Goal: Task Accomplishment & Management: Manage account settings

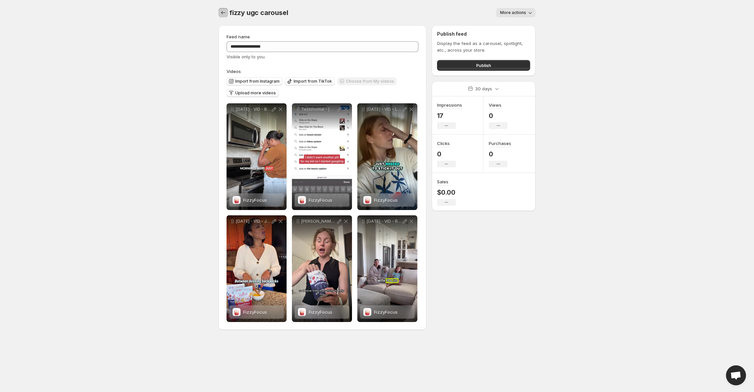
click at [220, 15] on icon "Settings" at bounding box center [223, 12] width 7 height 7
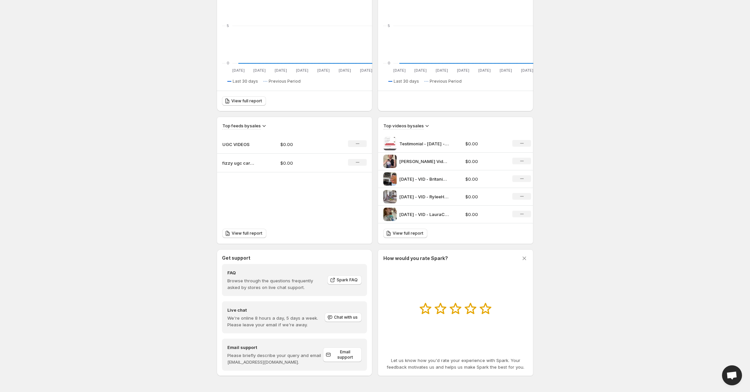
scroll to position [195, 0]
click at [417, 137] on div "Testimonial - [DATE] - VID - The Google Doctor Spiral 1" at bounding box center [422, 143] width 78 height 13
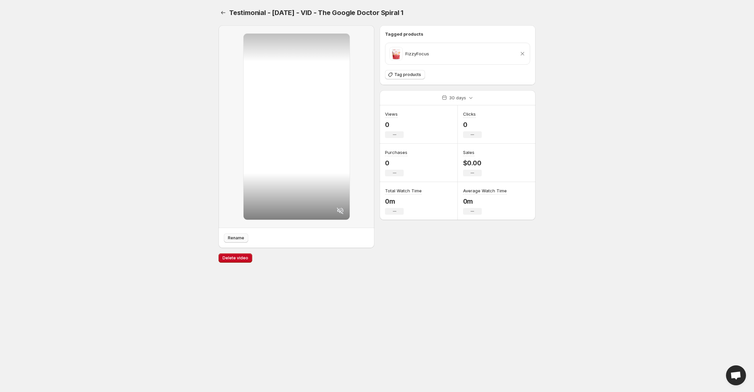
click at [228, 241] on span "Rename" at bounding box center [236, 237] width 16 height 5
click at [392, 17] on span "Testimonial - [DATE] - VID - The Google Doctor Spiral 1" at bounding box center [316, 13] width 174 height 8
click at [618, 144] on body "Home Feeds Videos Subscription Settings Testimonial - [DATE] - VID - The Google…" at bounding box center [377, 196] width 754 height 392
click at [465, 60] on div "FizzyFocus Remove product" at bounding box center [457, 53] width 136 height 13
click at [660, 90] on body "Home Feeds Videos Subscription Settings Testimonial - [DATE] - VID - The Google…" at bounding box center [377, 196] width 754 height 392
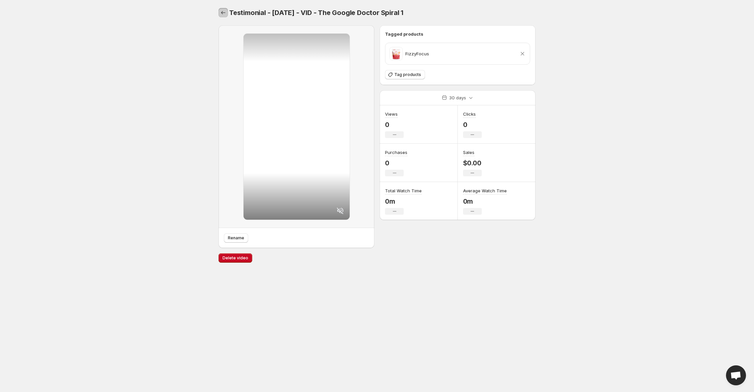
click at [218, 14] on button "Settings" at bounding box center [222, 12] width 9 height 9
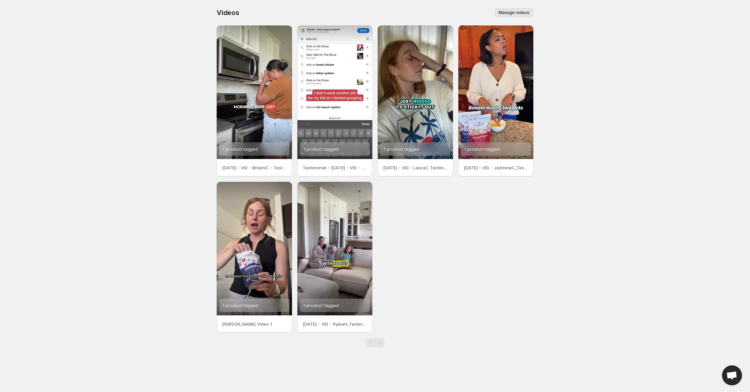
click at [621, 82] on body "Home Feeds Videos Subscription Settings Videos. This page is ready Videos Manag…" at bounding box center [375, 196] width 750 height 392
click at [529, 15] on span "Manage videos" at bounding box center [514, 12] width 31 height 5
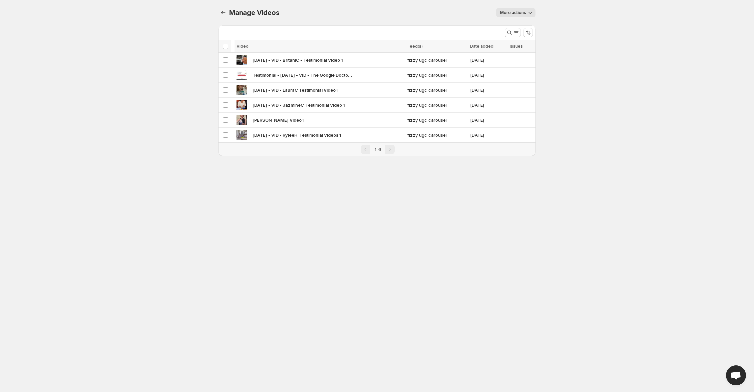
click at [394, 154] on div "Pagination" at bounding box center [389, 149] width 9 height 9
click at [526, 15] on span "More actions" at bounding box center [513, 12] width 26 height 5
click at [665, 49] on body "Home Feeds Videos Subscription Settings Manage Videos. This page is ready Manag…" at bounding box center [377, 196] width 754 height 392
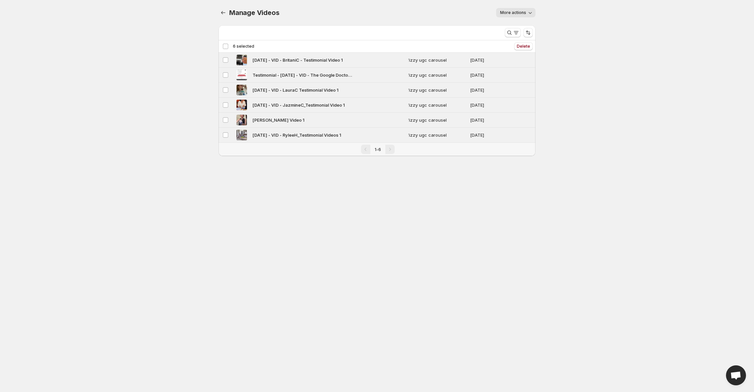
click at [222, 49] on div "Deselect all 6 videos 6 selected" at bounding box center [238, 46] width 32 height 6
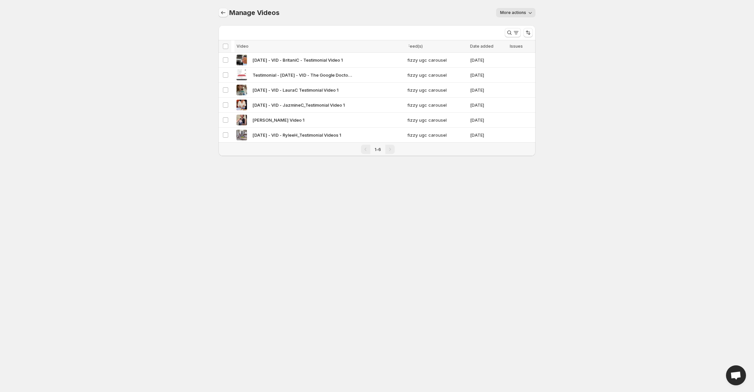
click at [220, 14] on icon "Manage Videos" at bounding box center [223, 12] width 7 height 7
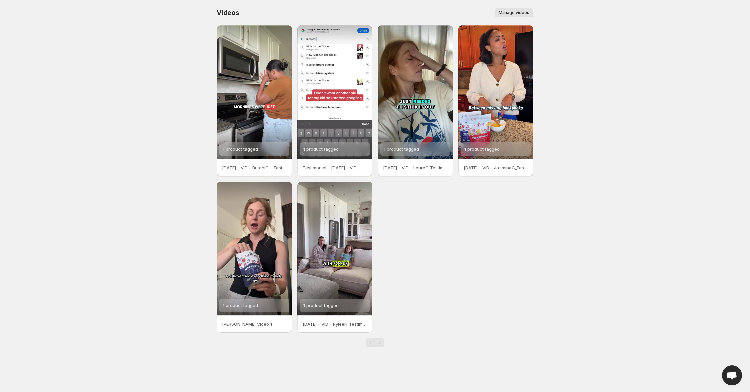
scroll to position [53, 0]
drag, startPoint x: 377, startPoint y: 370, endPoint x: 435, endPoint y: 257, distance: 127.2
click at [378, 347] on div "Pagination" at bounding box center [379, 342] width 9 height 9
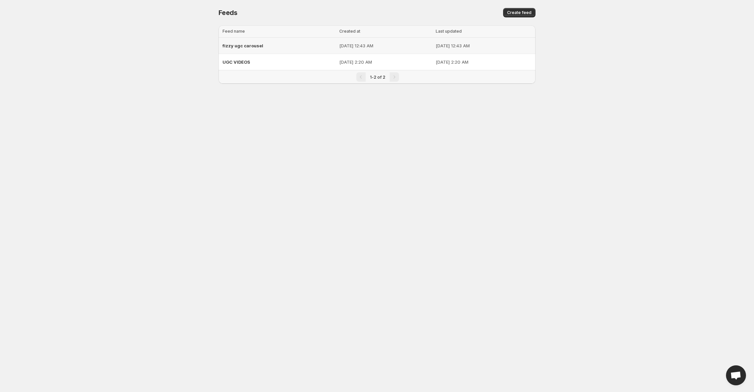
click at [222, 48] on span "fizzy ugc carousel" at bounding box center [242, 45] width 41 height 5
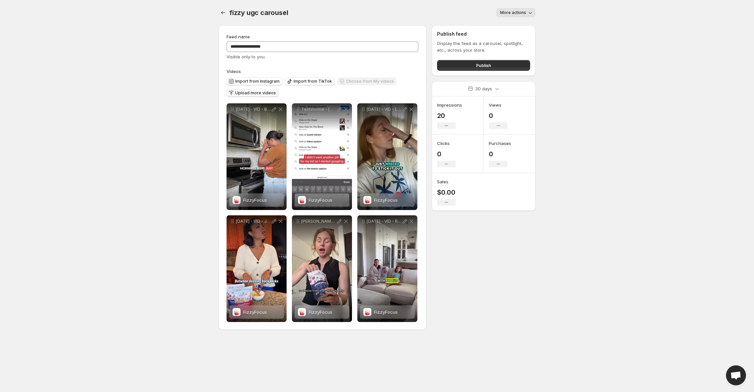
click at [235, 96] on span "Upload more videos" at bounding box center [255, 92] width 41 height 5
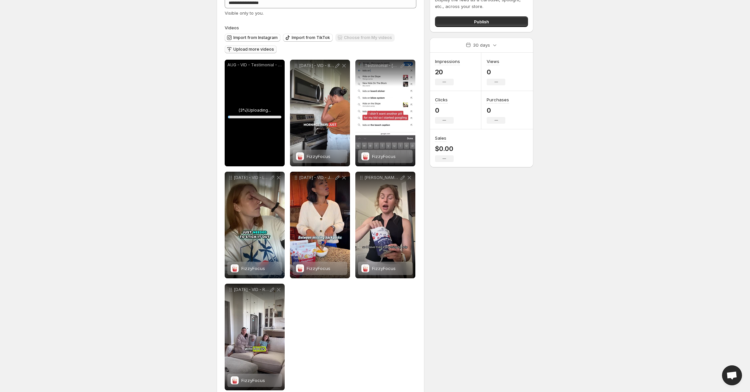
scroll to position [88, 0]
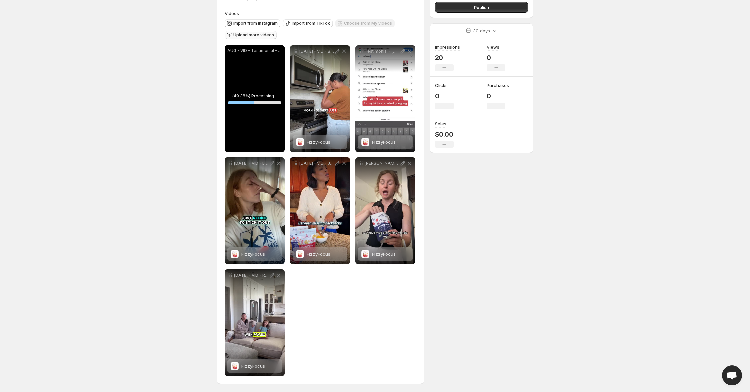
click at [490, 319] on div "**********" at bounding box center [372, 177] width 322 height 430
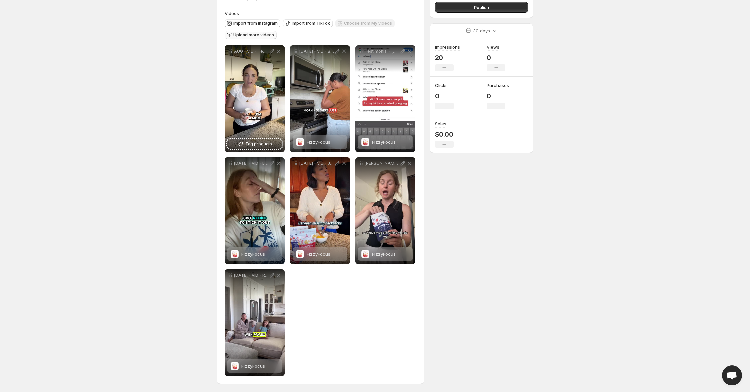
click at [82, 246] on body "**********" at bounding box center [375, 138] width 750 height 392
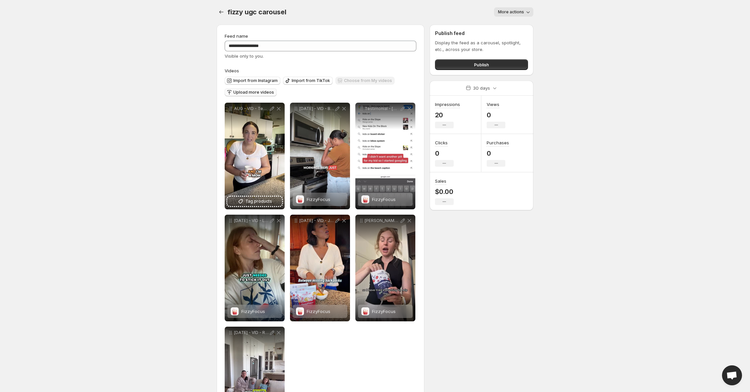
scroll to position [0, 0]
click at [528, 71] on button "Publish" at bounding box center [481, 65] width 93 height 11
click at [104, 10] on body "**********" at bounding box center [375, 196] width 750 height 392
click at [218, 16] on icon "Settings" at bounding box center [221, 12] width 7 height 7
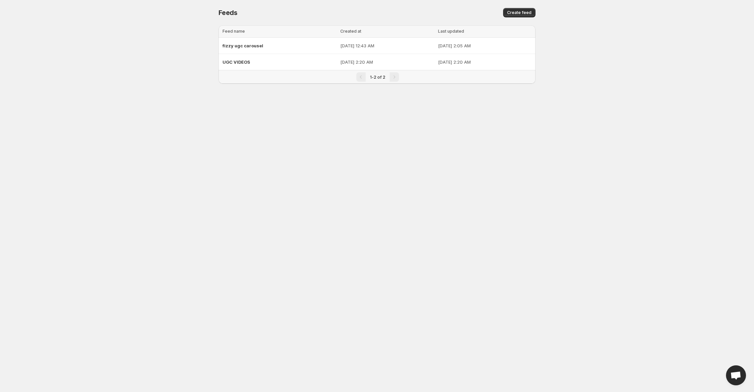
click at [132, 74] on body "Home Feeds Videos Subscription Settings Feeds. This page is ready Feeds Create …" at bounding box center [377, 196] width 754 height 392
click at [244, 68] on div "UGC VIDEOS" at bounding box center [279, 62] width 114 height 12
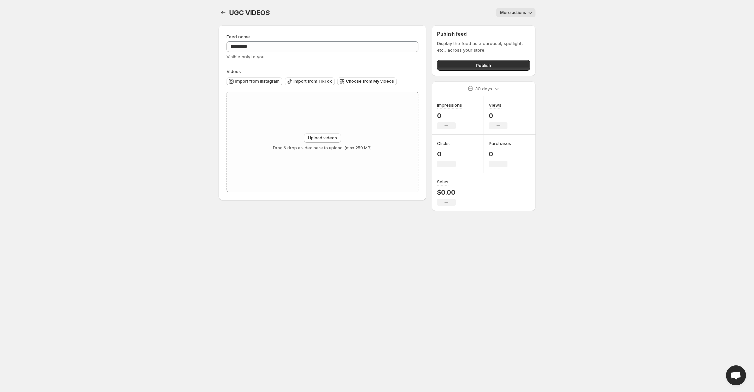
click at [535, 17] on button "More actions" at bounding box center [515, 12] width 39 height 9
click at [541, 33] on span "Delete" at bounding box center [536, 30] width 13 height 5
click at [126, 80] on body "**********" at bounding box center [377, 196] width 754 height 392
